Goal: Information Seeking & Learning: Learn about a topic

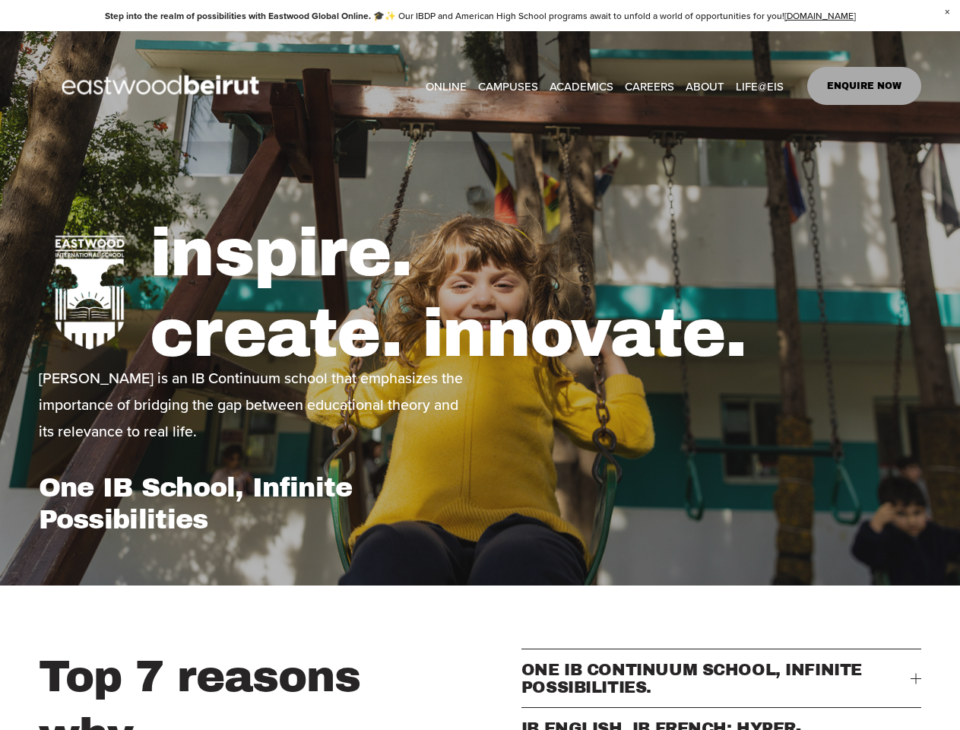
click at [721, 687] on span "ONE IB CONTINUUM SCHOOL, INFINITE POSSIBILITIES." at bounding box center [716, 677] width 390 height 35
click at [721, 725] on button "IB ENGLISH, IB FRENCH: HYPER-CONNECTED." at bounding box center [721, 737] width 400 height 58
